Goal: Information Seeking & Learning: Understand process/instructions

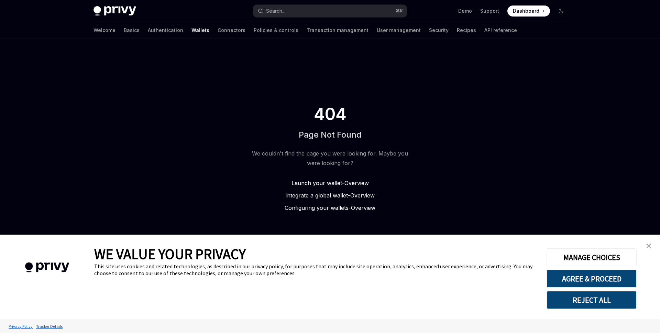
type textarea "*"
click at [285, 13] on div "Search..." at bounding box center [275, 11] width 19 height 8
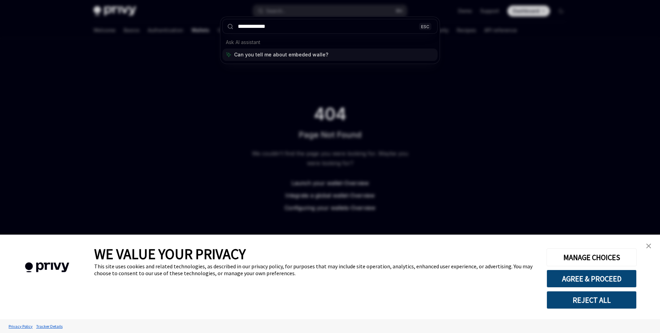
type input "**********"
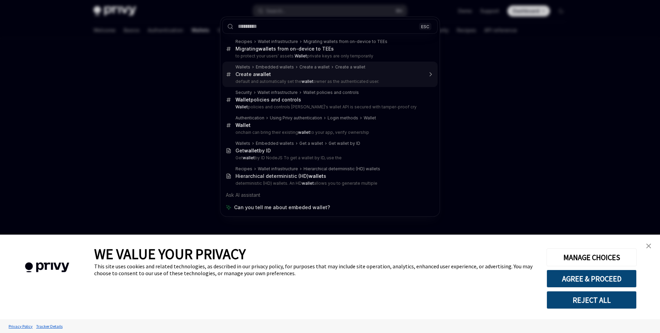
type textarea "*"
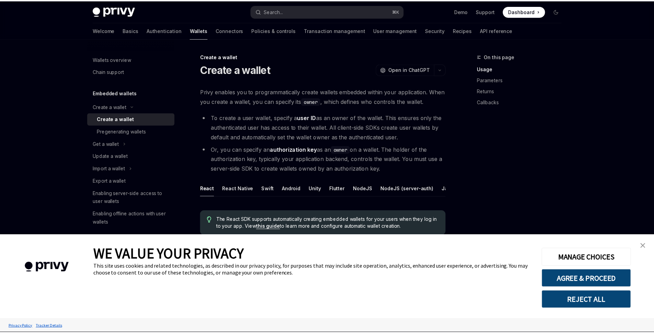
scroll to position [38, 0]
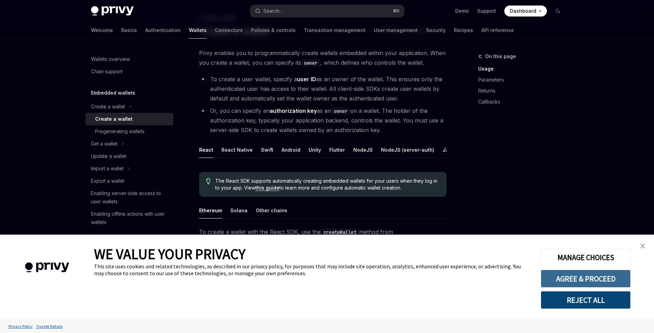
click at [608, 280] on button "AGREE & PROCEED" at bounding box center [586, 278] width 90 height 18
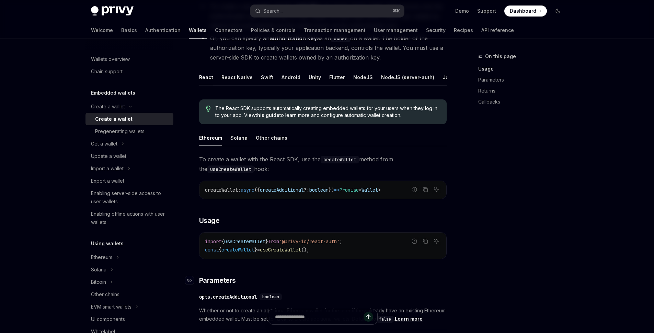
scroll to position [186, 0]
